Goal: Book appointment/travel/reservation

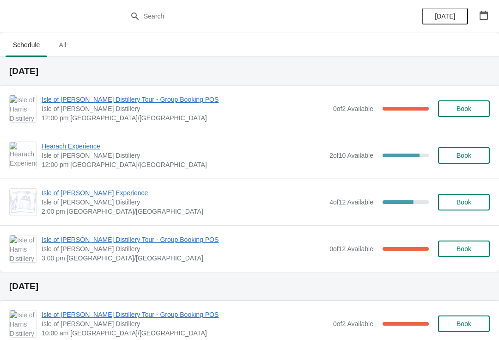
click at [94, 104] on span "Isle of [PERSON_NAME] Distillery Tour - Group Booking POS" at bounding box center [185, 99] width 287 height 9
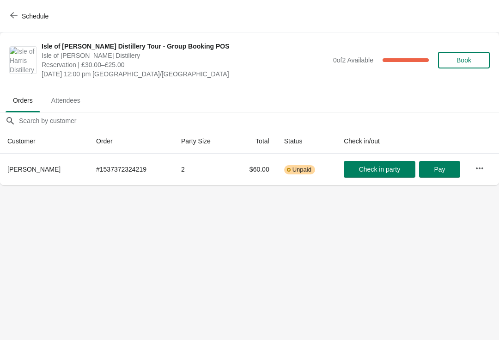
click at [35, 17] on span "Schedule" at bounding box center [35, 15] width 27 height 7
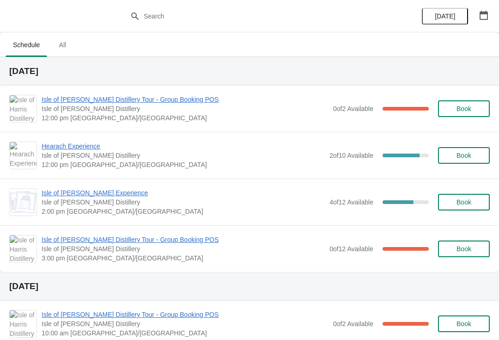
click at [73, 150] on span "Hearach Experience" at bounding box center [183, 145] width 283 height 9
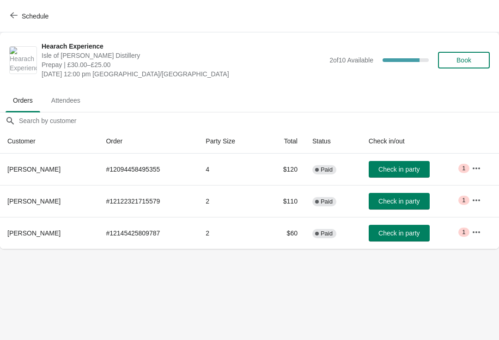
click at [28, 19] on span "Schedule" at bounding box center [35, 15] width 27 height 7
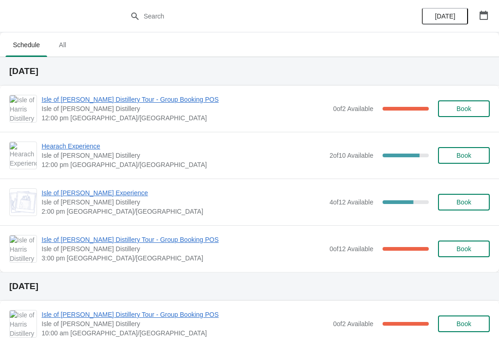
click at [82, 196] on span "Isle of [PERSON_NAME] Experience" at bounding box center [183, 192] width 283 height 9
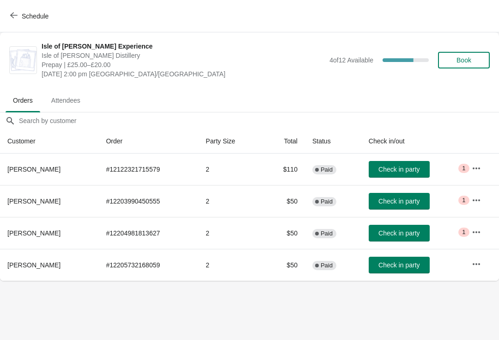
click at [42, 21] on button "Schedule" at bounding box center [30, 16] width 51 height 17
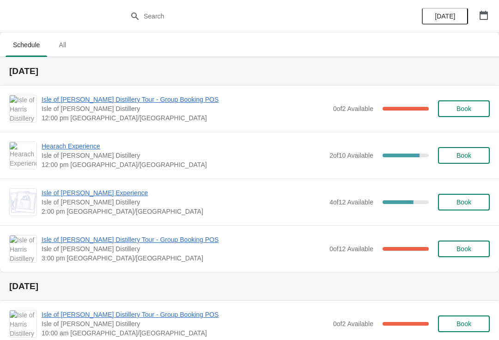
click at [79, 149] on span "Hearach Experience" at bounding box center [183, 145] width 283 height 9
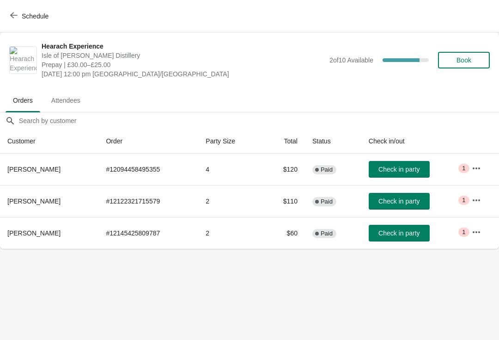
click at [26, 23] on button "Schedule" at bounding box center [30, 16] width 51 height 17
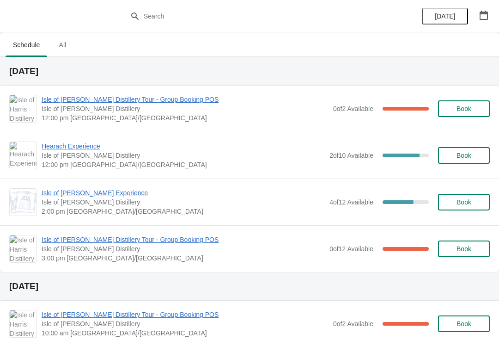
click at [88, 98] on span "Isle of [PERSON_NAME] Distillery Tour - Group Booking POS" at bounding box center [185, 99] width 287 height 9
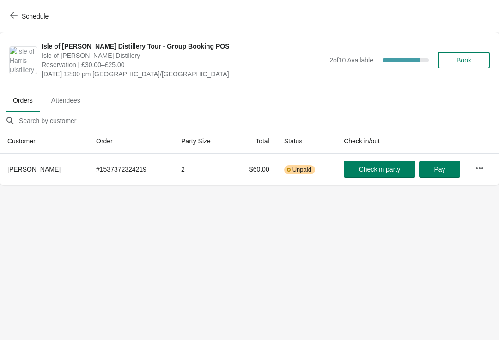
click at [31, 20] on button "Schedule" at bounding box center [30, 16] width 51 height 17
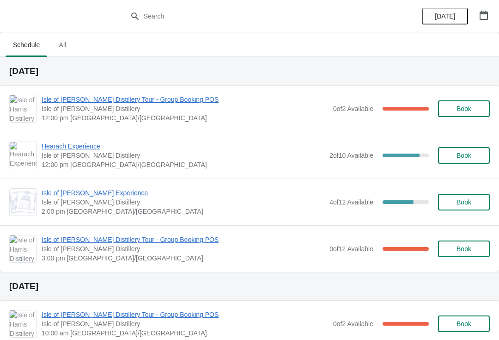
click at [97, 243] on span "Isle of [PERSON_NAME] Distillery Tour - Group Booking POS" at bounding box center [183, 239] width 283 height 9
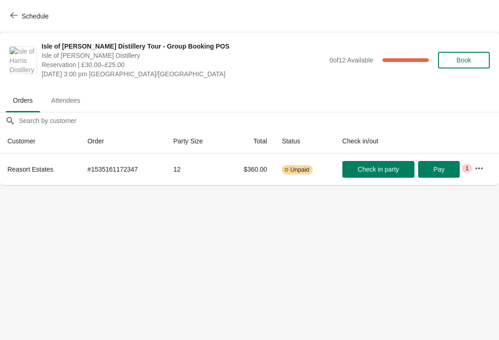
click at [30, 14] on span "Schedule" at bounding box center [35, 15] width 27 height 7
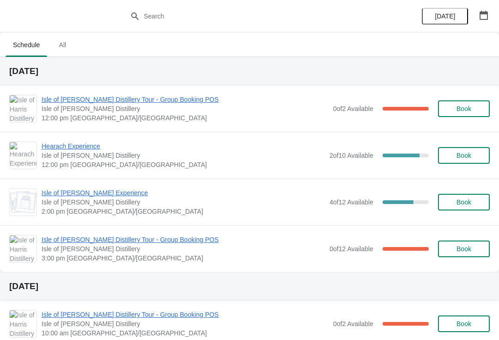
click at [84, 145] on span "Hearach Experience" at bounding box center [183, 145] width 283 height 9
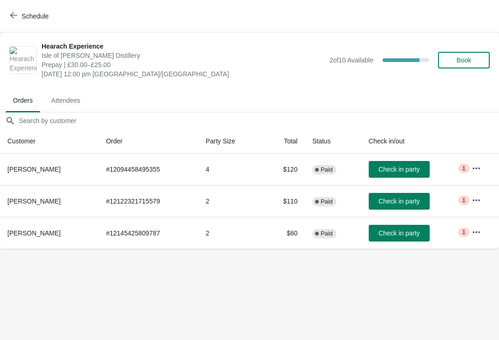
click at [23, 12] on span "Schedule" at bounding box center [35, 15] width 27 height 7
